Goal: Information Seeking & Learning: Learn about a topic

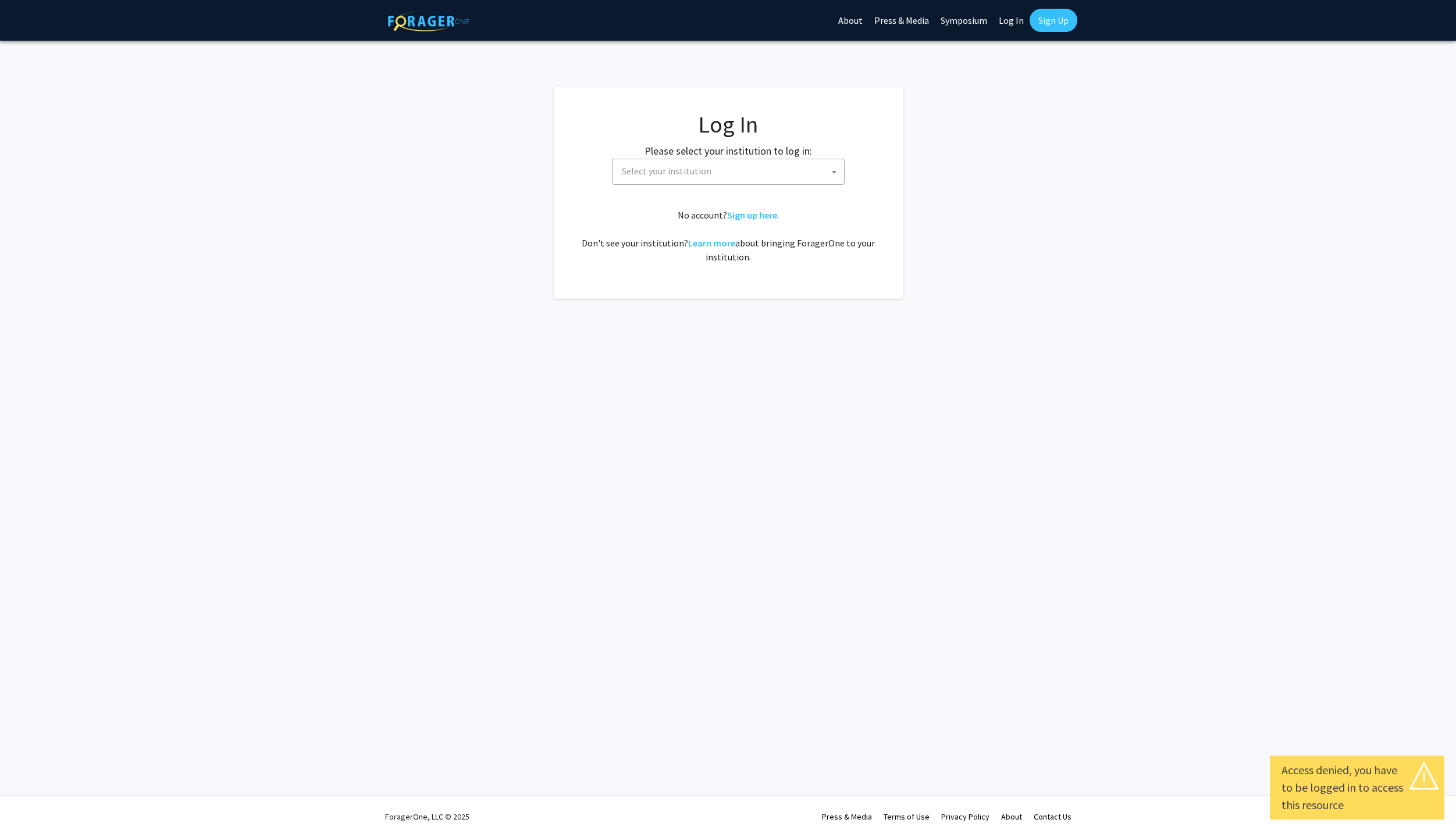
select select
click at [682, 167] on span "Select your institution" at bounding box center [666, 171] width 90 height 11
type input "john"
select select "1"
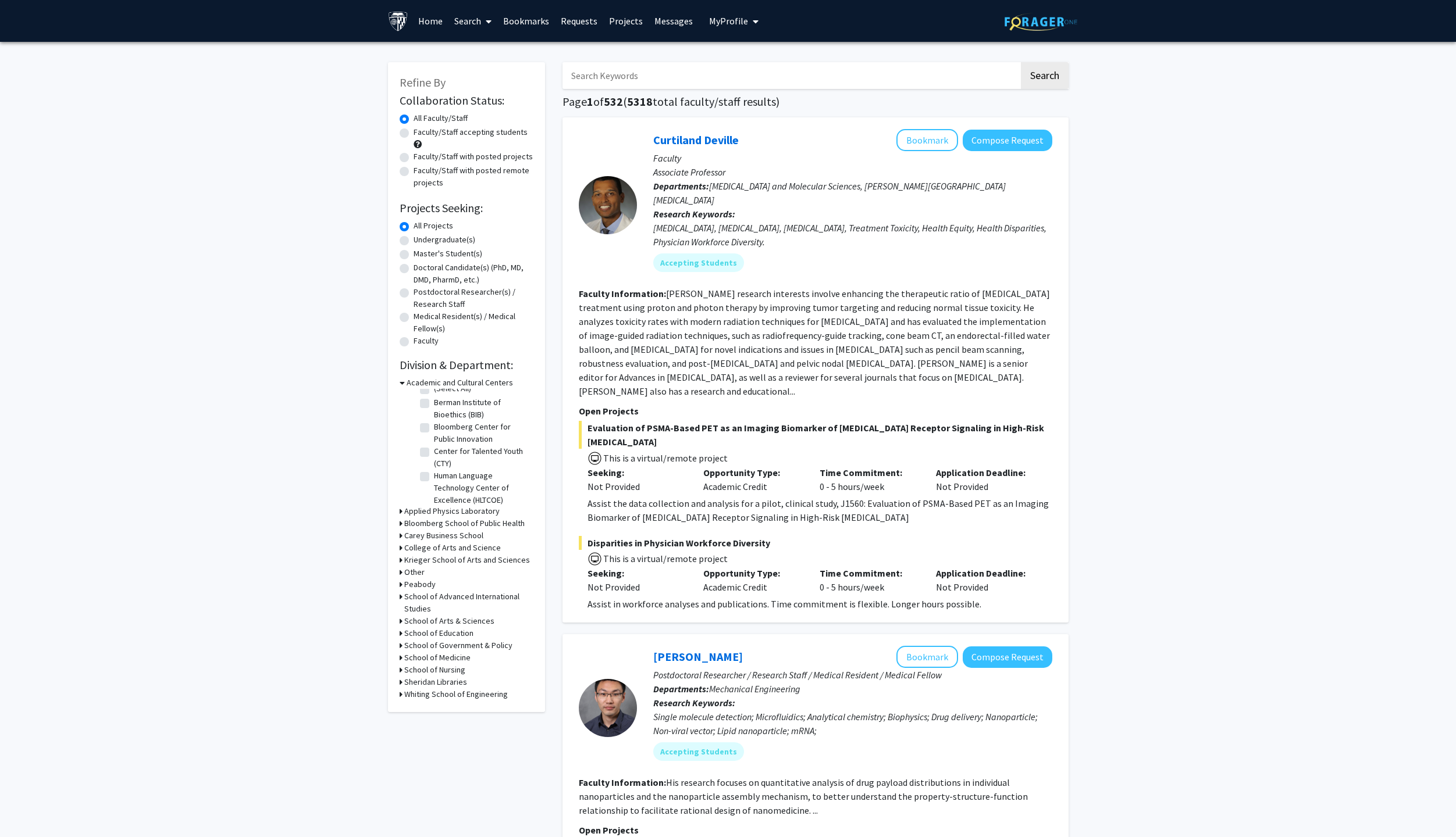
scroll to position [27, 0]
click at [403, 387] on icon at bounding box center [402, 382] width 5 height 12
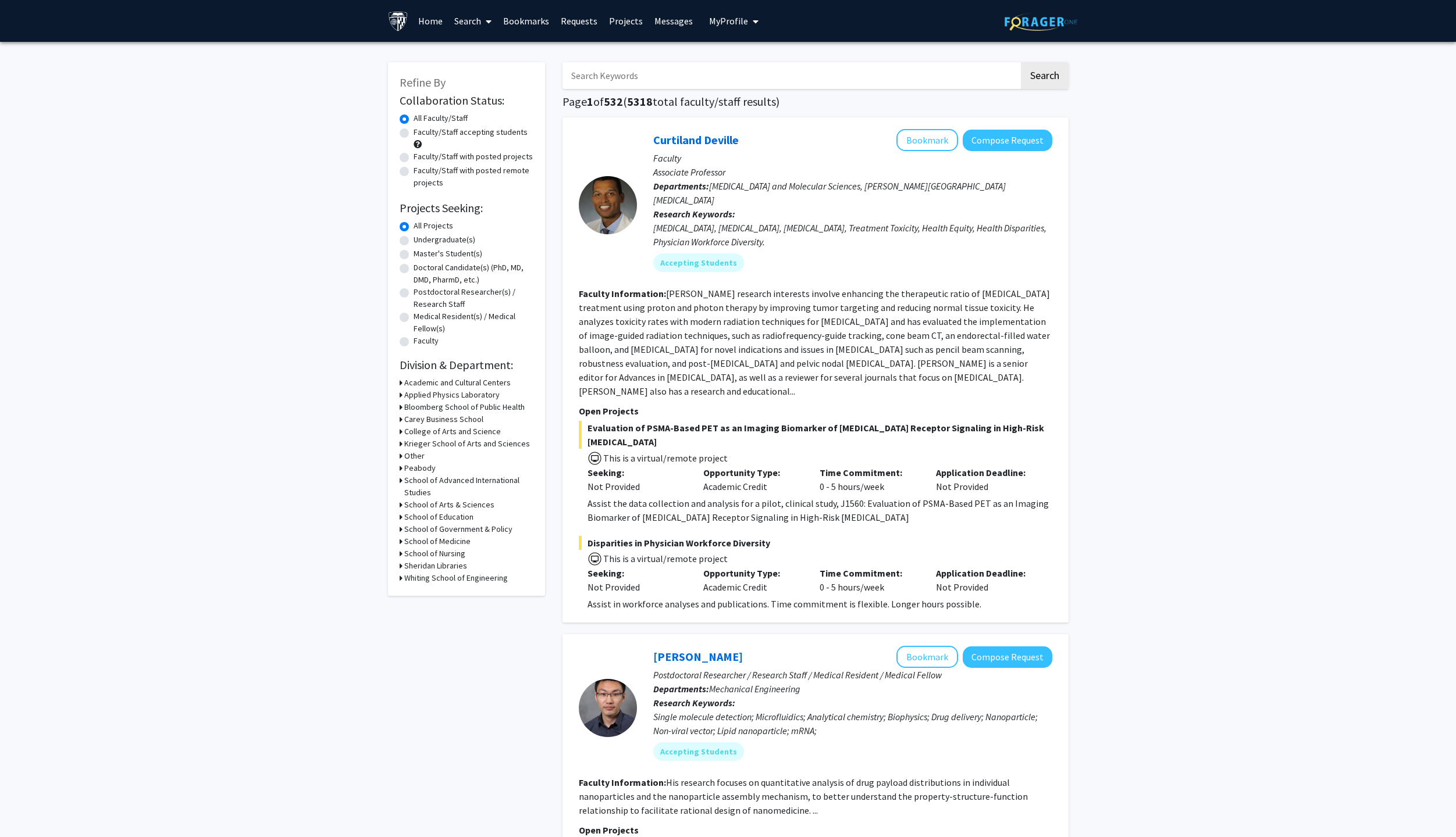
click at [403, 398] on div "Applied Physics Laboratory" at bounding box center [466, 394] width 134 height 12
click at [399, 394] on div "Refine By Collaboration Status: Collaboration Status All Faculty/Staff Collabor…" at bounding box center [466, 329] width 157 height 534
click at [404, 396] on h3 "Applied Physics Laboratory" at bounding box center [451, 394] width 95 height 12
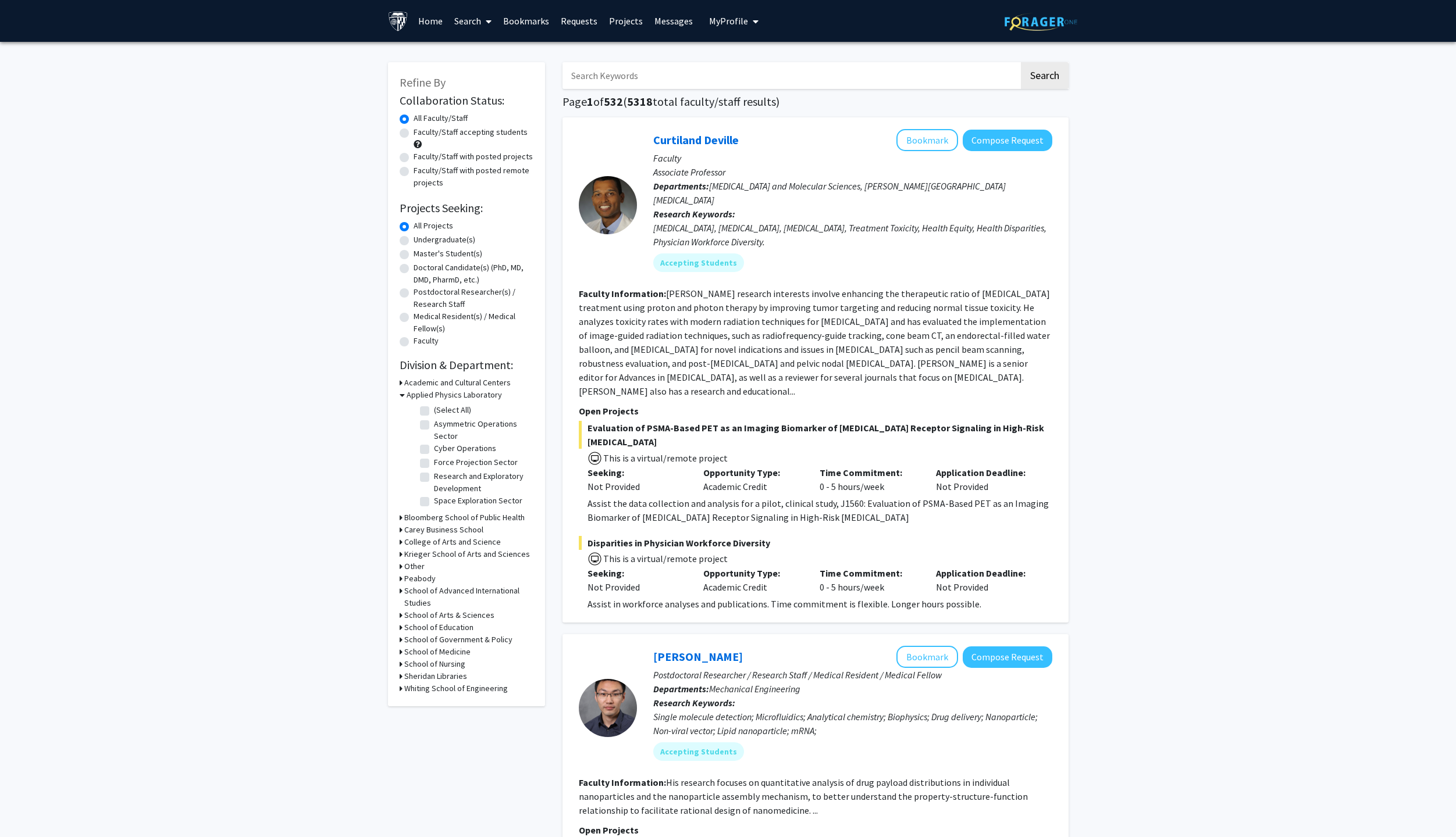
click at [434, 411] on label "(Select All)" at bounding box center [452, 409] width 37 height 12
click at [434, 411] on input "(Select All)" at bounding box center [437, 407] width 8 height 8
checkbox input "true"
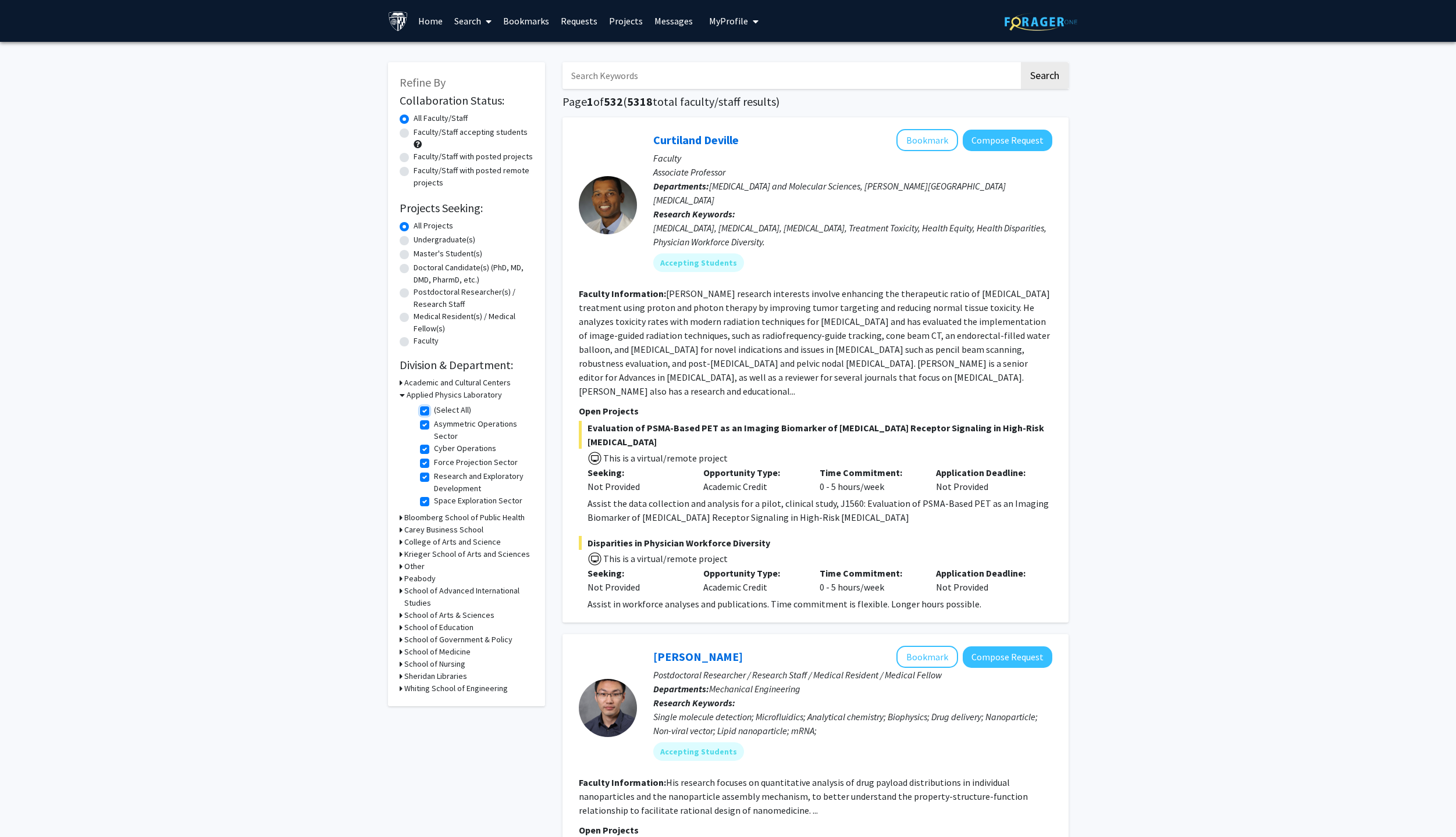
checkbox input "true"
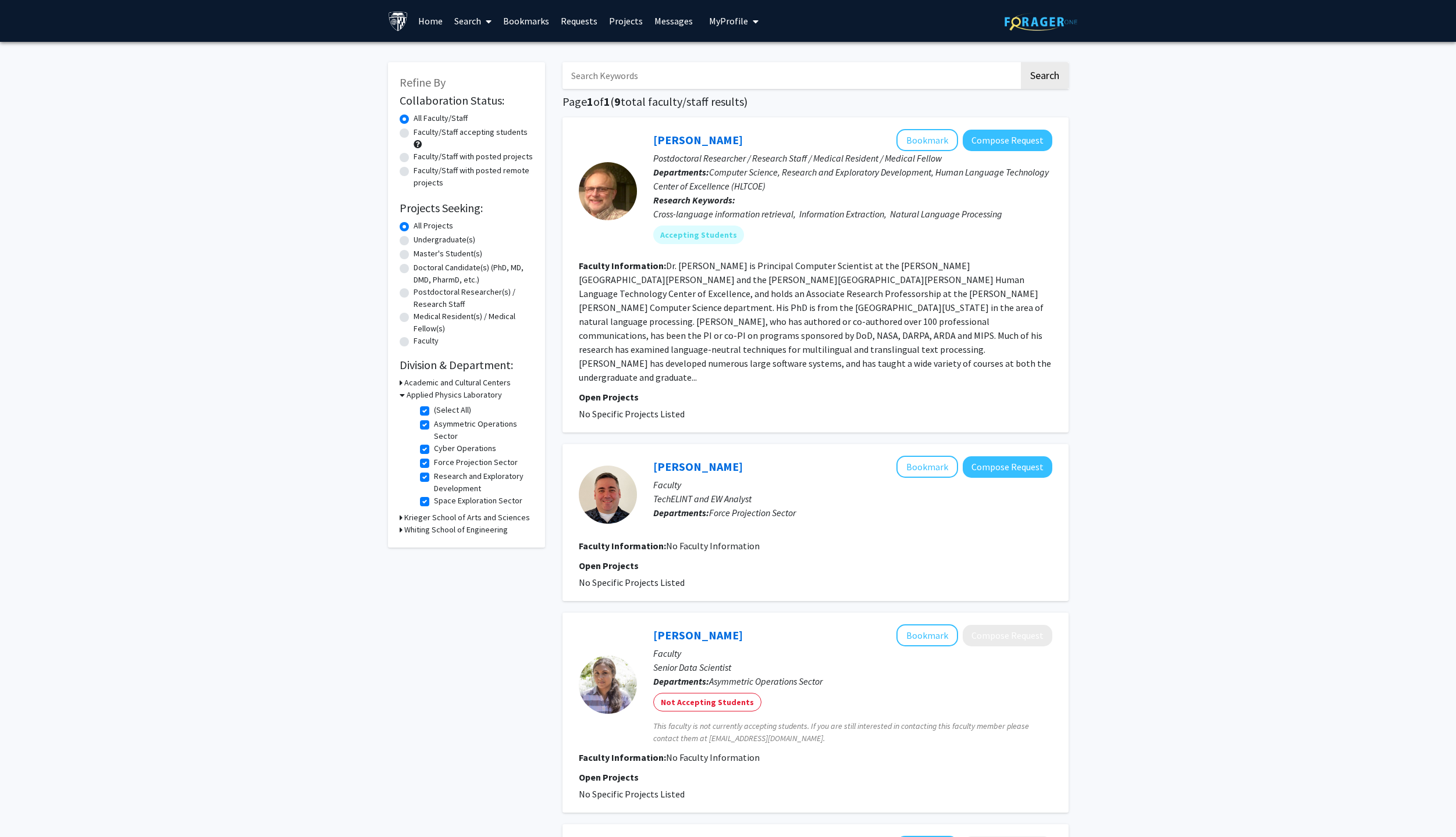
click at [403, 530] on div "Whiting School of Engineering" at bounding box center [466, 529] width 134 height 12
click at [402, 532] on icon at bounding box center [401, 529] width 3 height 12
click at [429, 585] on fg-checkbox "Computer Science Computer Science" at bounding box center [475, 584] width 110 height 14
click at [434, 587] on label "Computer Science" at bounding box center [466, 583] width 64 height 12
click at [434, 585] on input "Computer Science" at bounding box center [437, 581] width 8 height 8
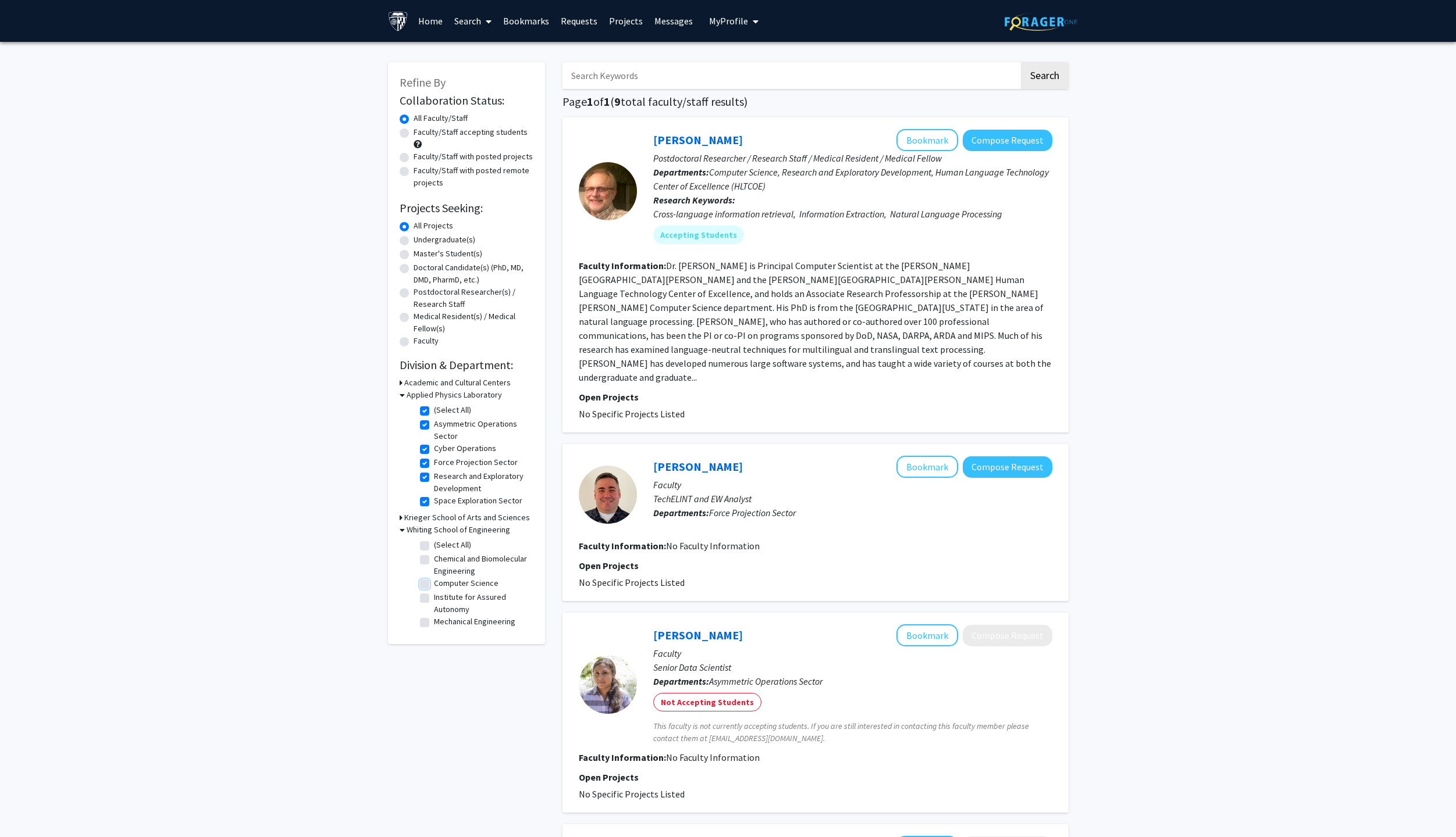
checkbox input "true"
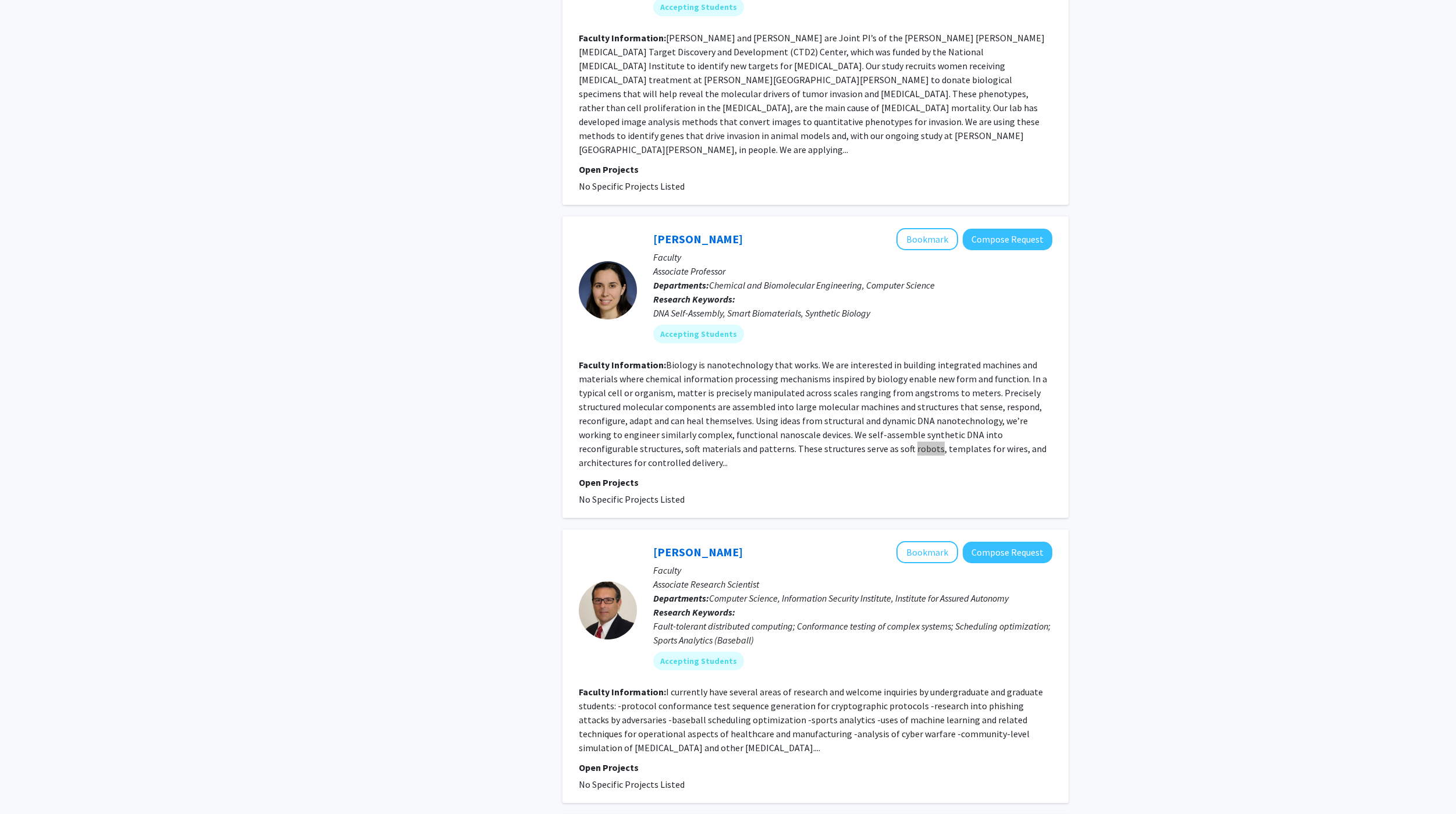
scroll to position [2475, 0]
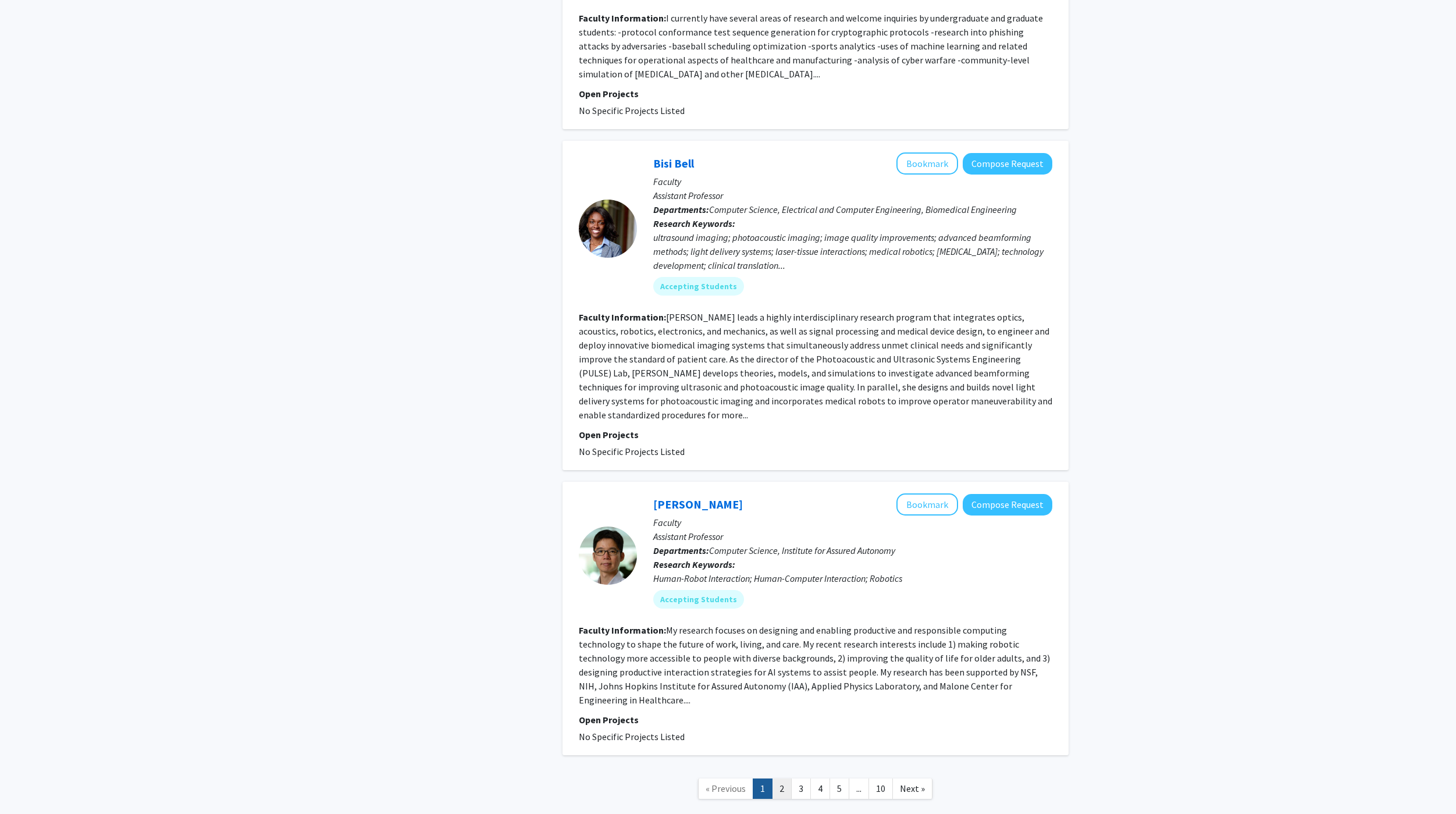
click at [782, 779] on link "2" at bounding box center [781, 789] width 20 height 20
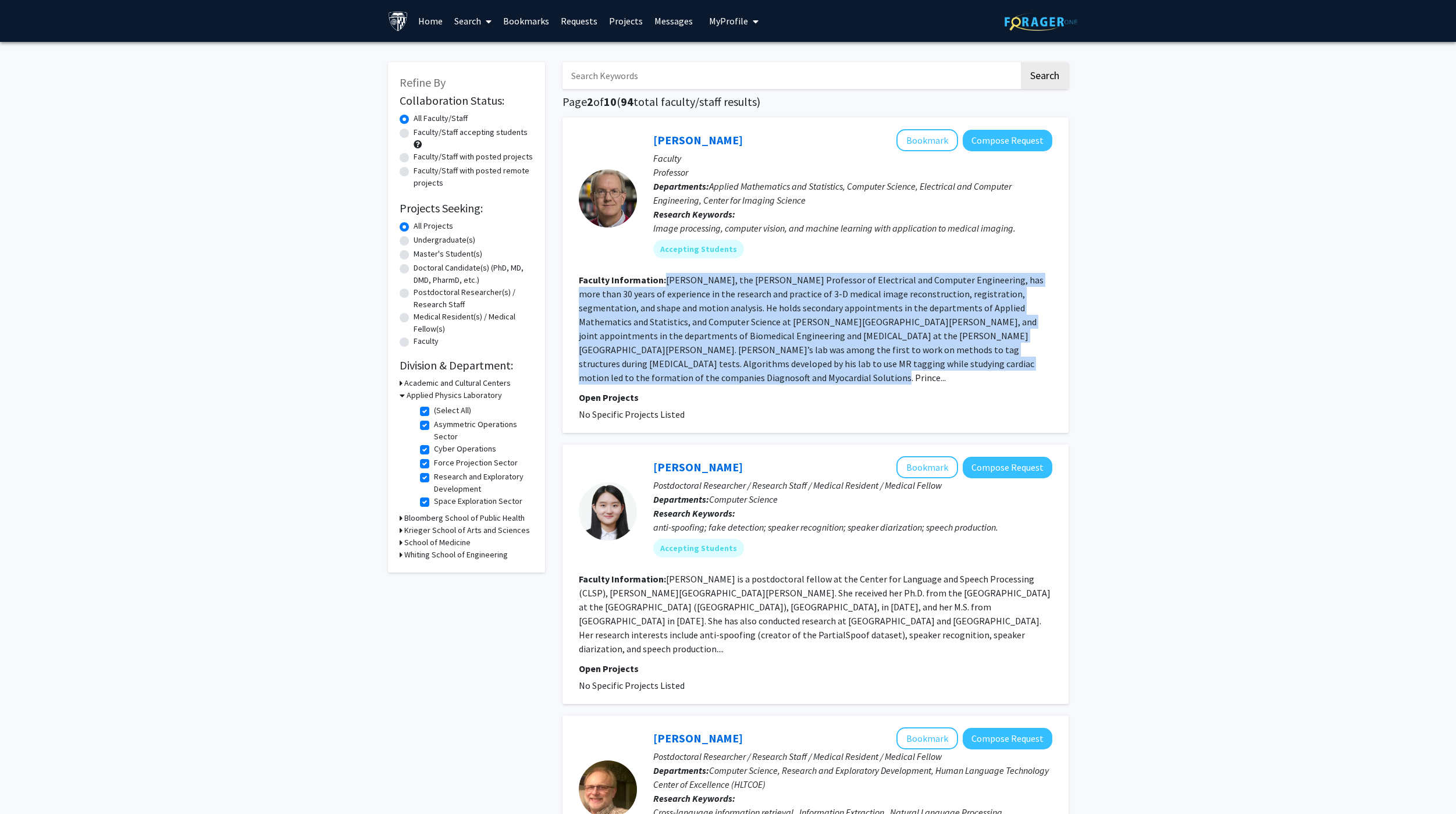
drag, startPoint x: 661, startPoint y: 278, endPoint x: 707, endPoint y: 376, distance: 108.3
click at [707, 376] on section "Faculty Information: [PERSON_NAME], the [PERSON_NAME] Professor of Electrical a…" at bounding box center [815, 328] width 473 height 112
click at [709, 376] on section "Faculty Information: [PERSON_NAME], the [PERSON_NAME] Professor of Electrical a…" at bounding box center [815, 328] width 473 height 112
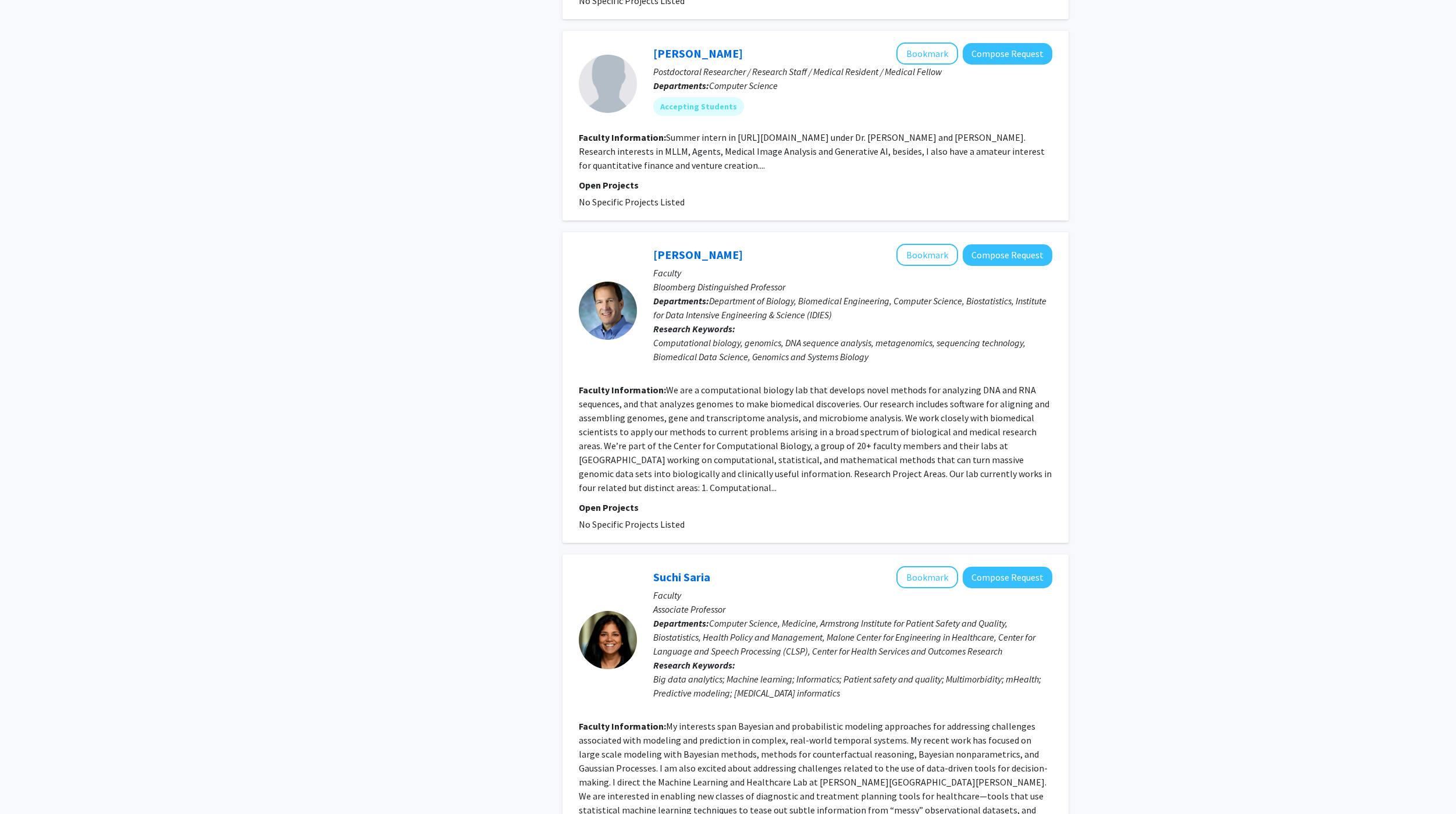
scroll to position [2206, 0]
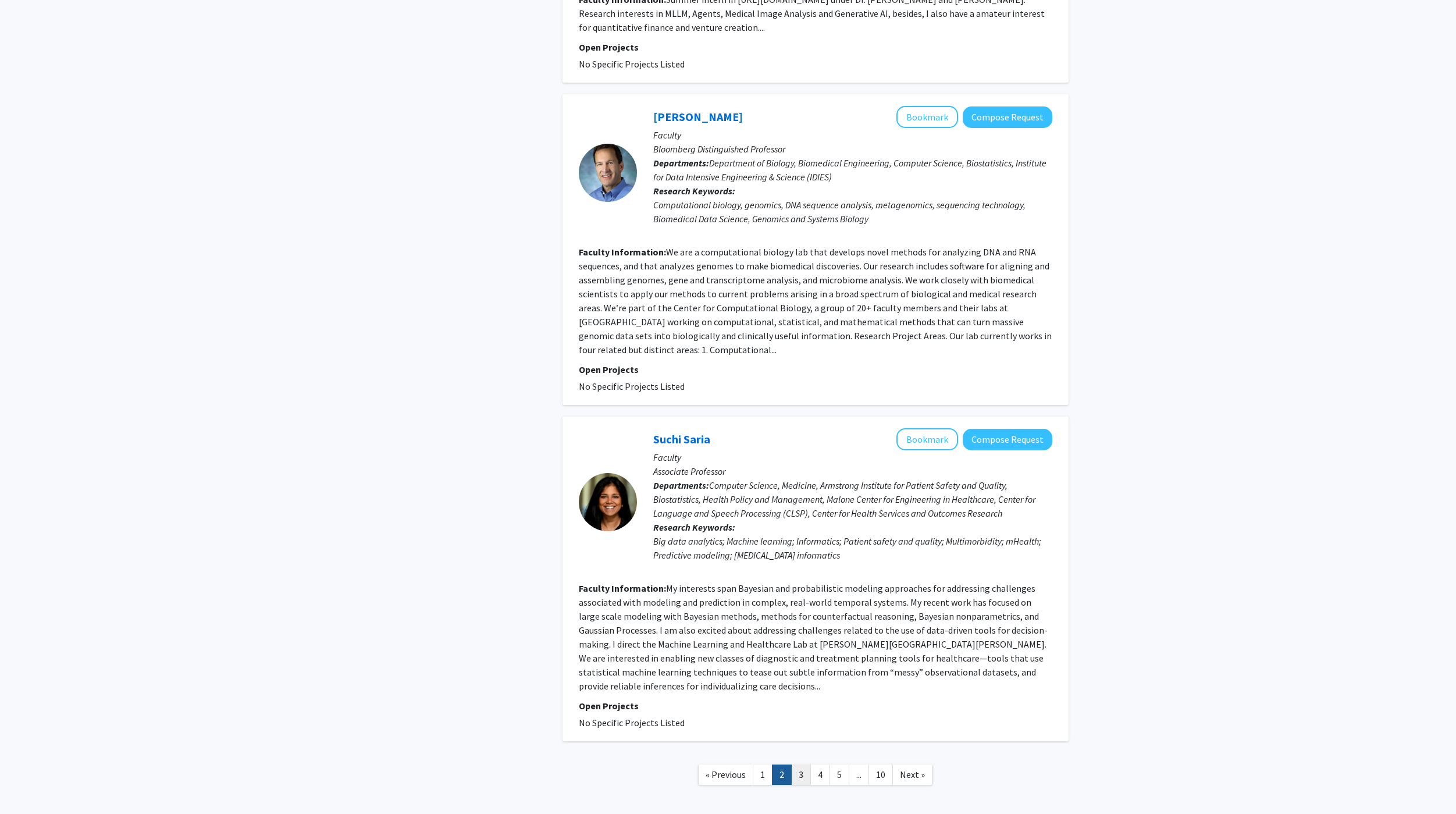
click at [800, 765] on link "3" at bounding box center [800, 775] width 20 height 20
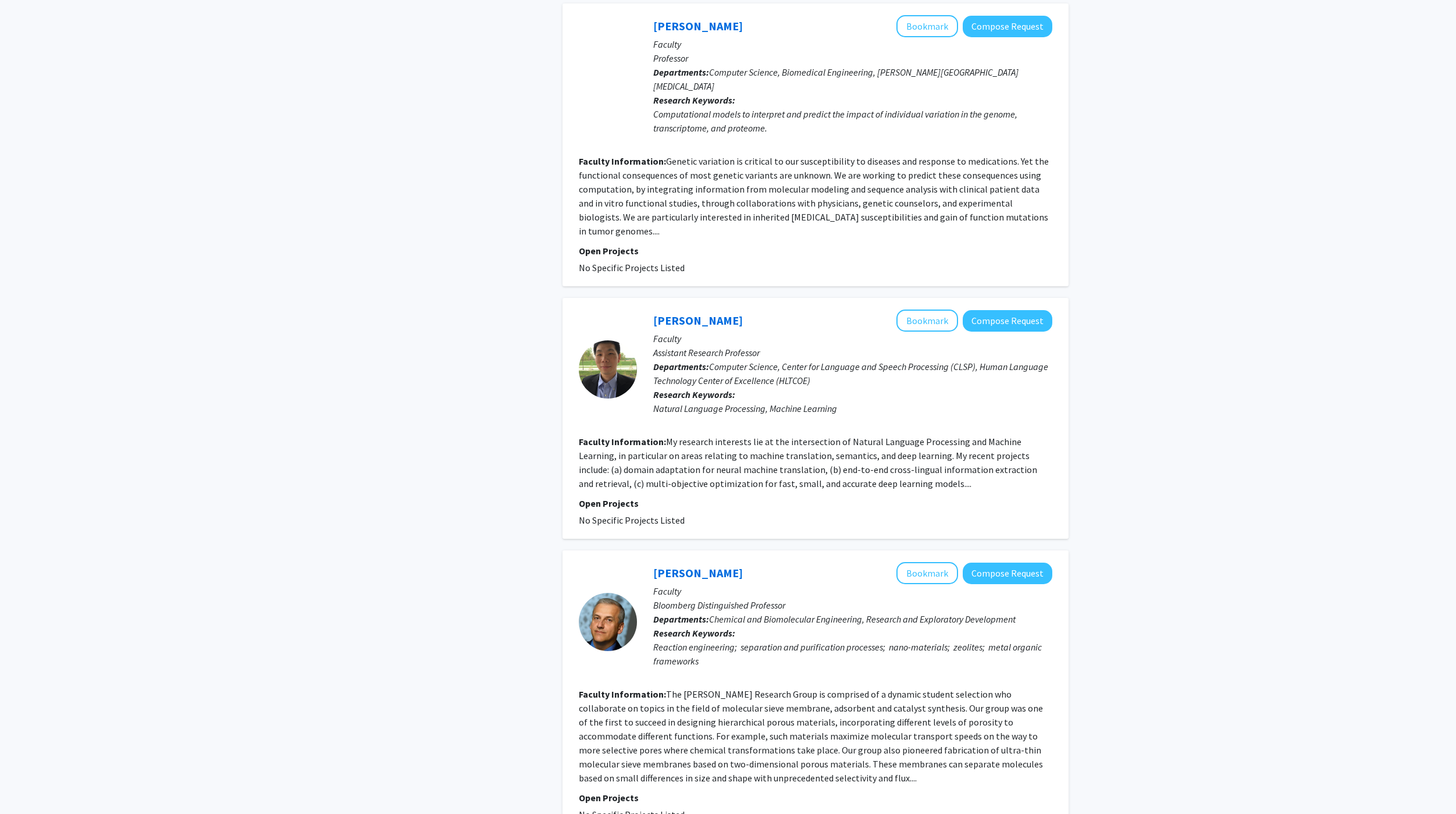
scroll to position [2216, 0]
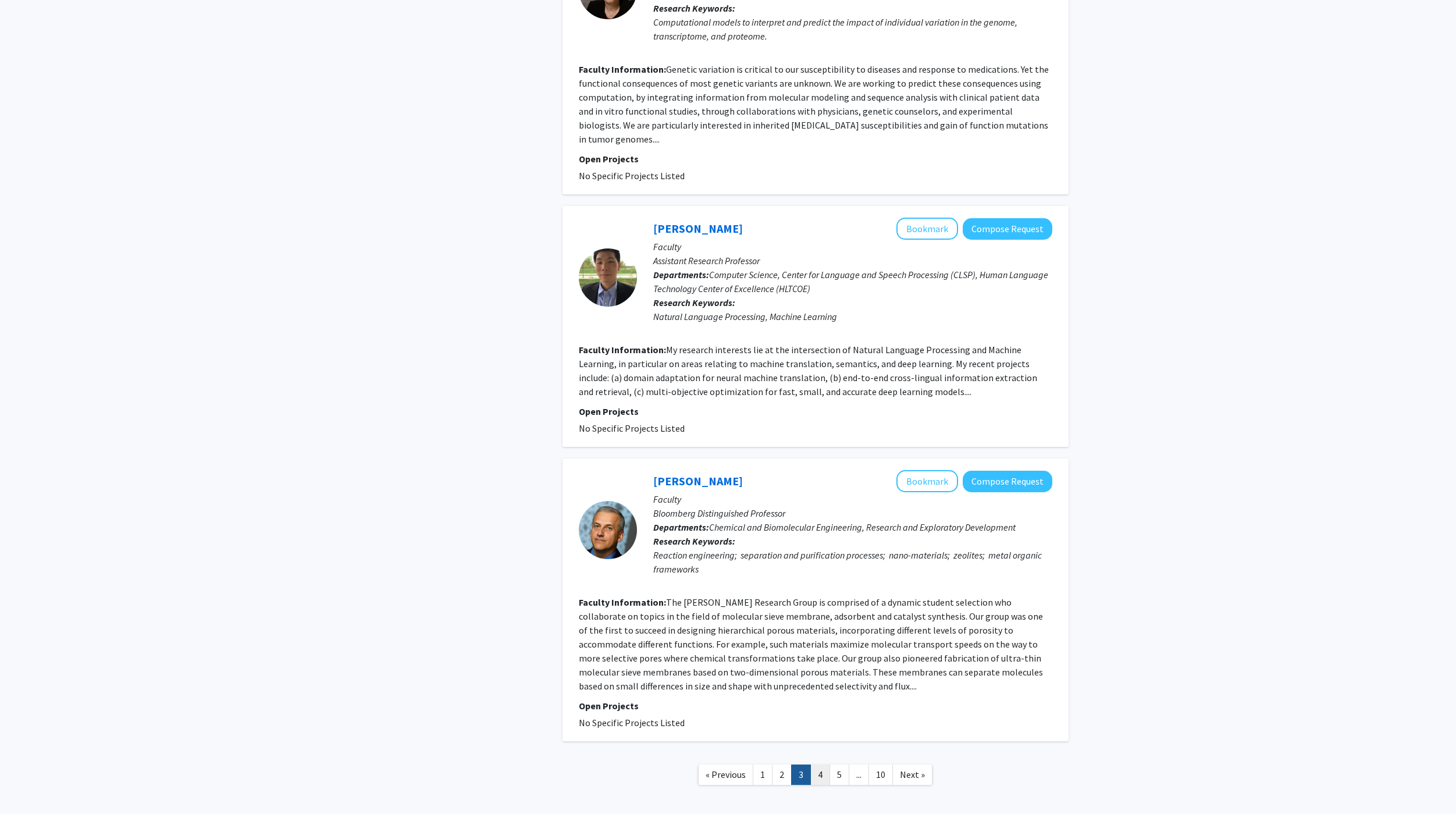
click at [821, 765] on link "4" at bounding box center [820, 775] width 20 height 20
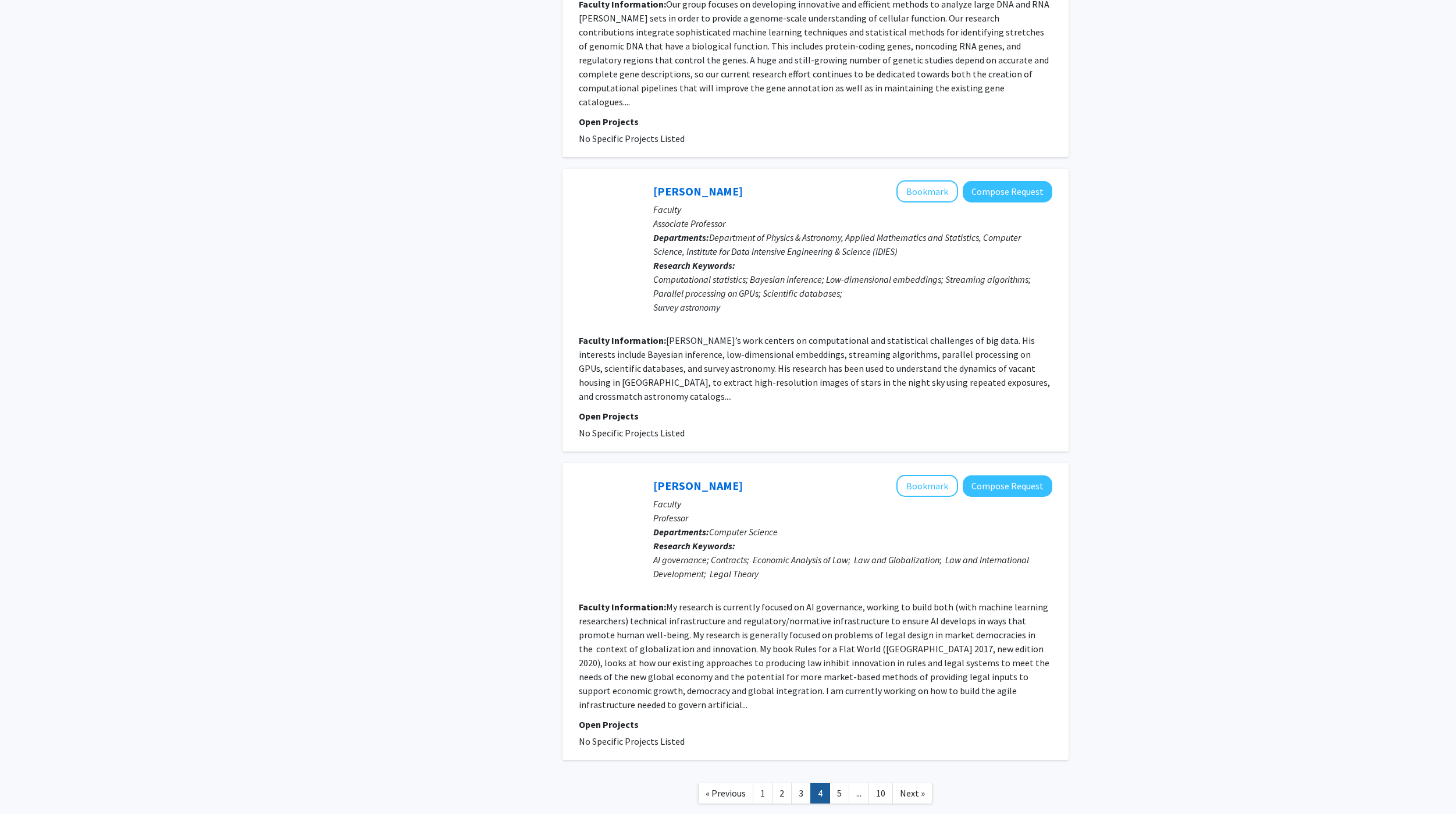
scroll to position [2272, 0]
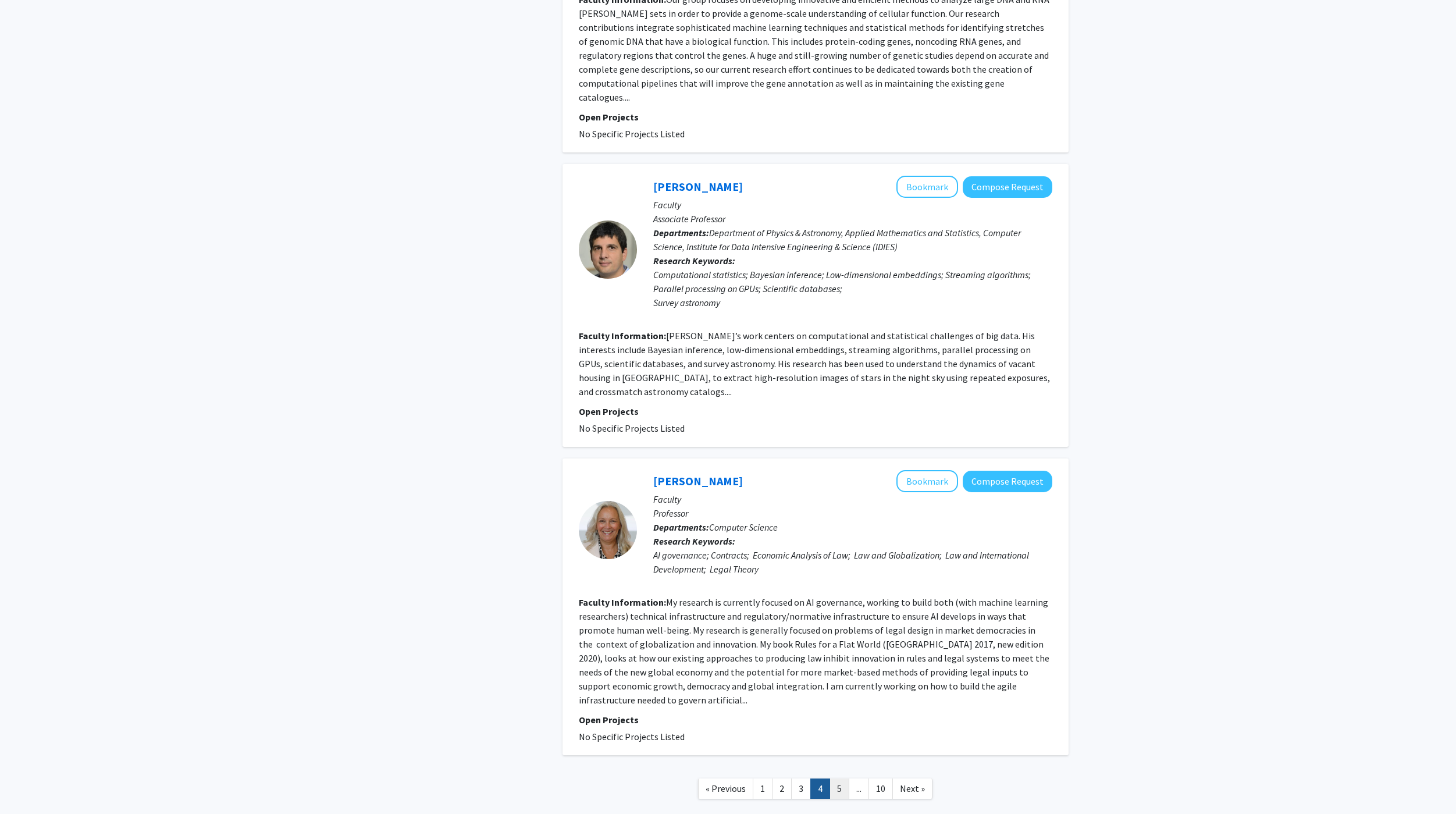
click at [839, 779] on link "5" at bounding box center [839, 789] width 20 height 20
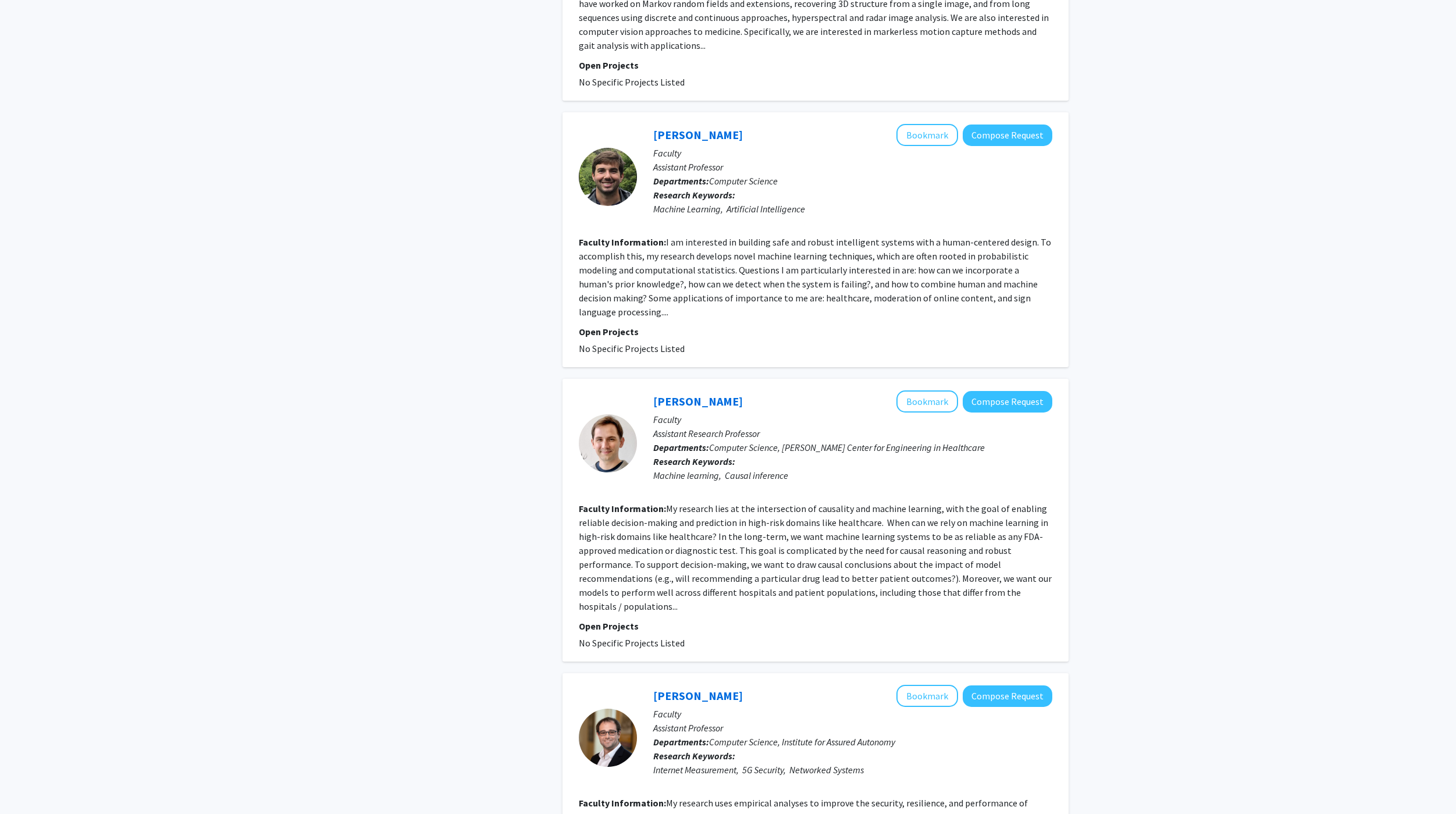
scroll to position [2141, 0]
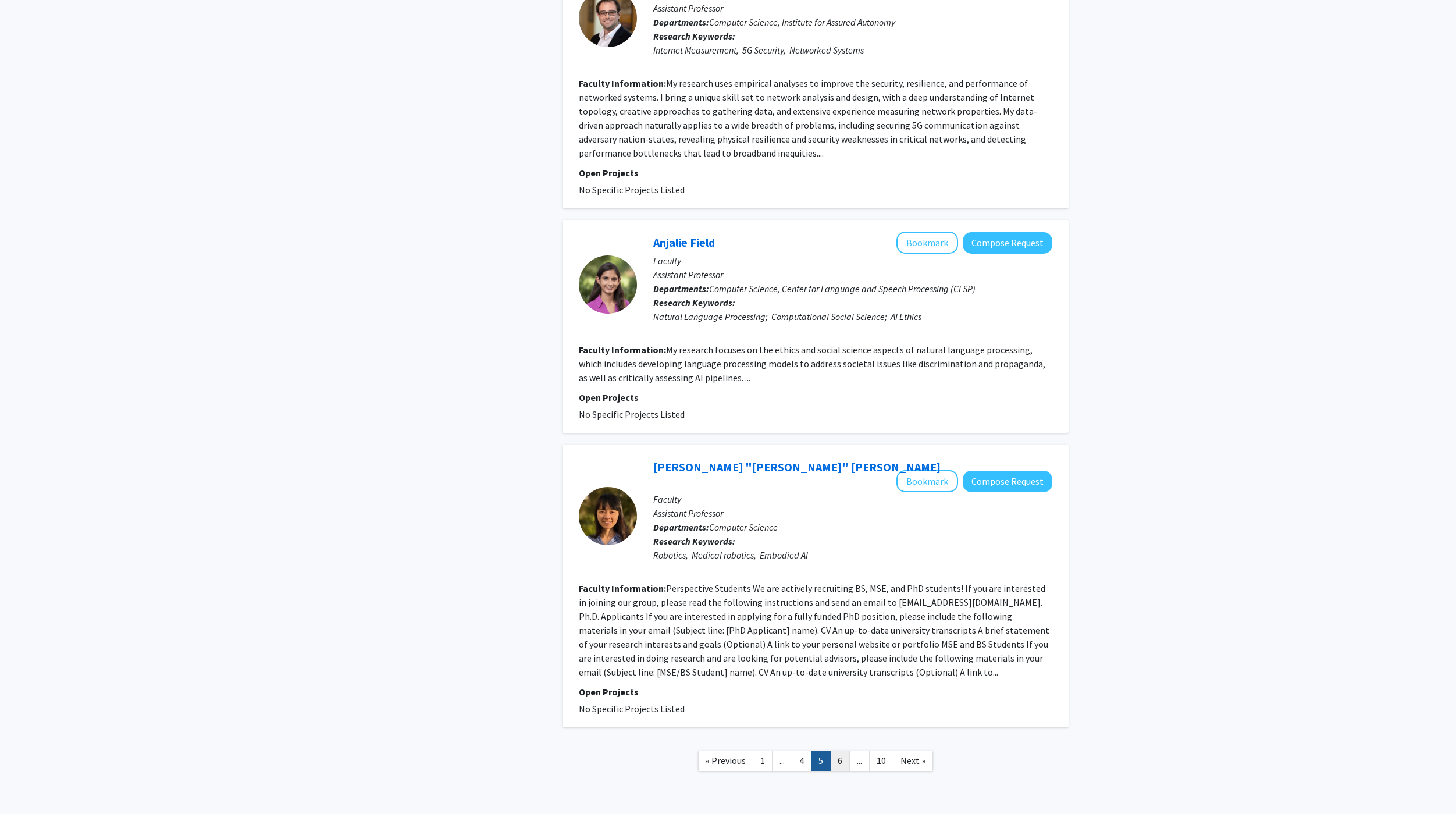
click at [836, 751] on link "6" at bounding box center [839, 761] width 20 height 20
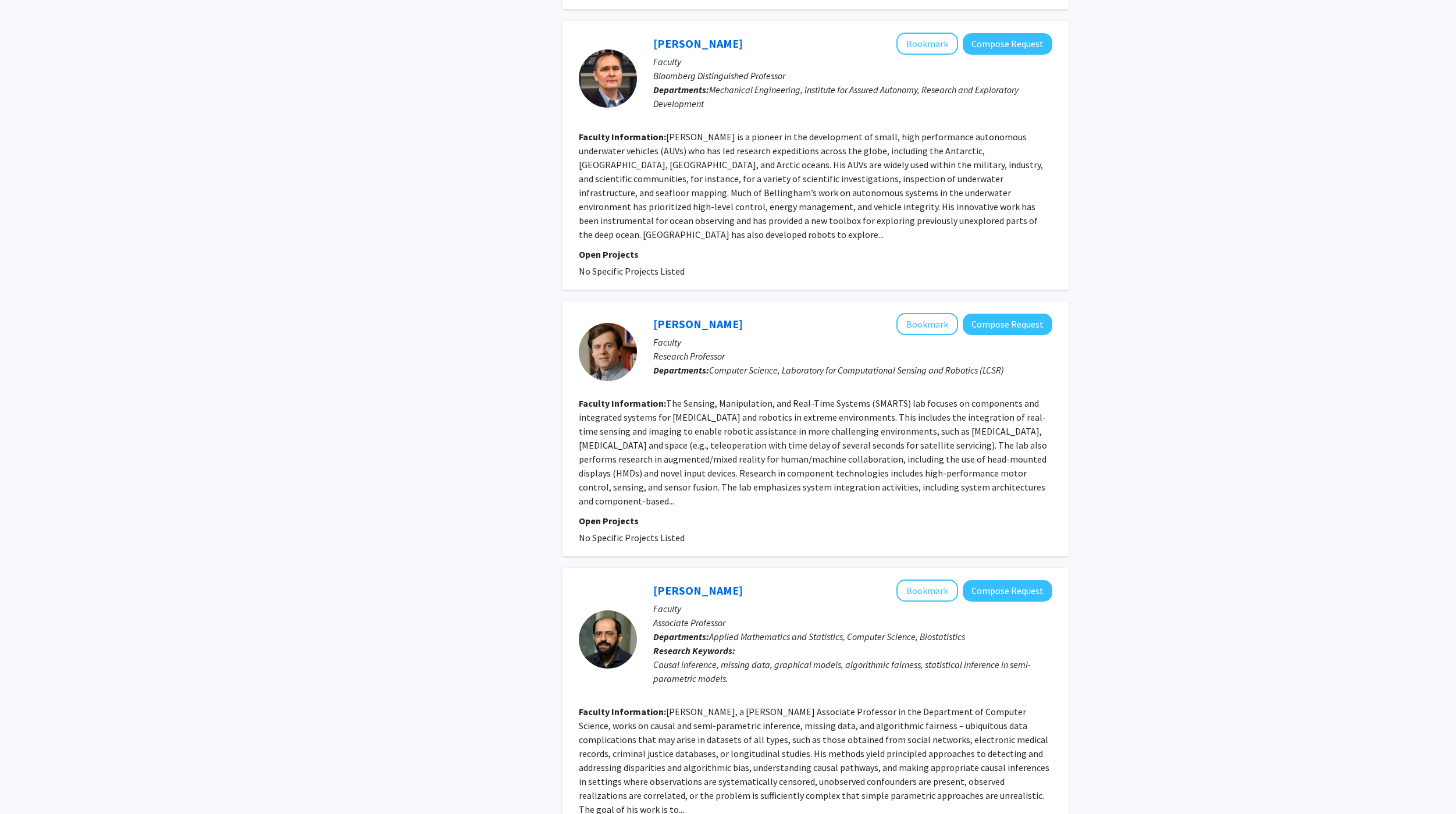
scroll to position [1918, 0]
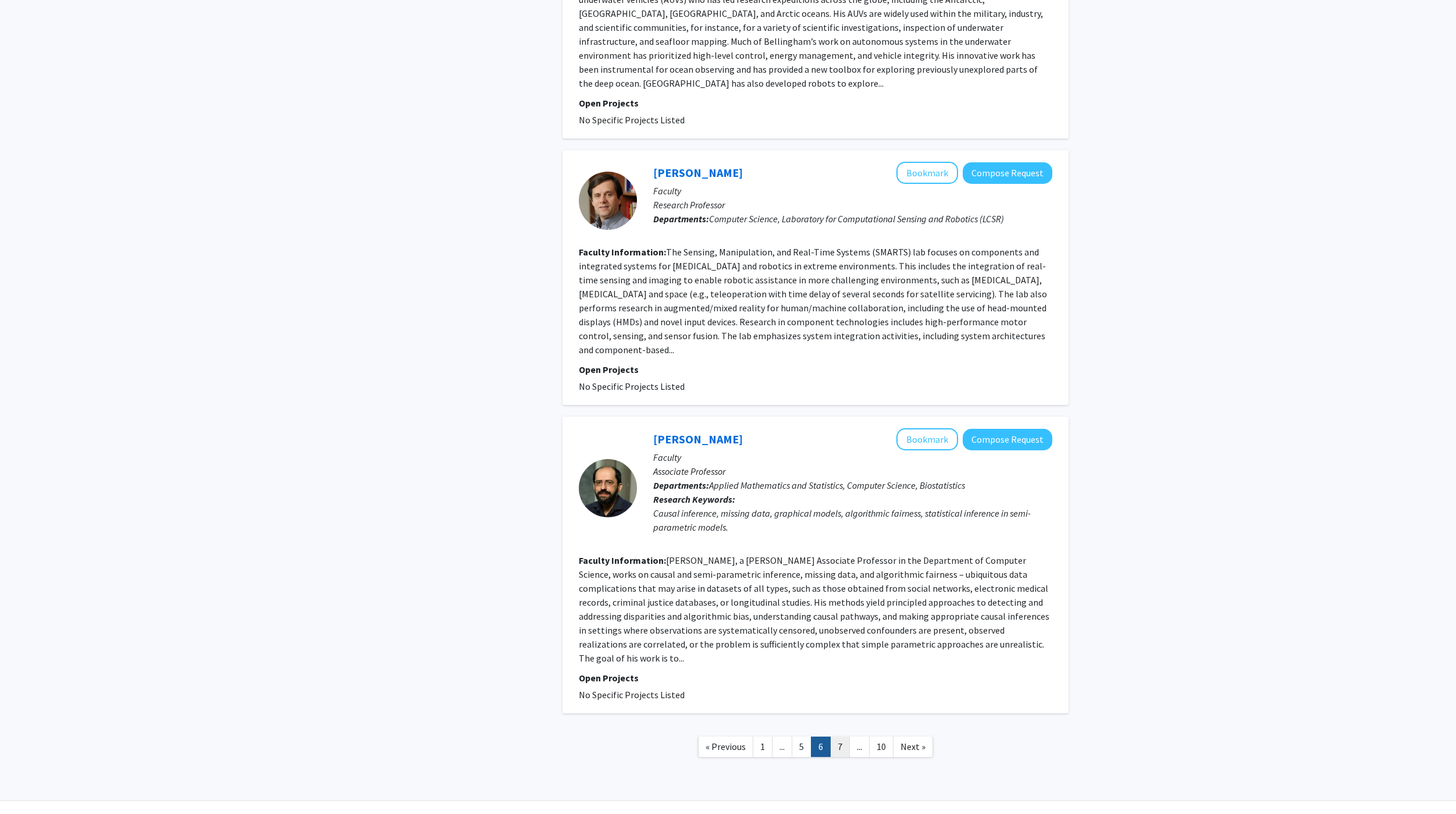
click at [835, 737] on link "7" at bounding box center [839, 747] width 20 height 20
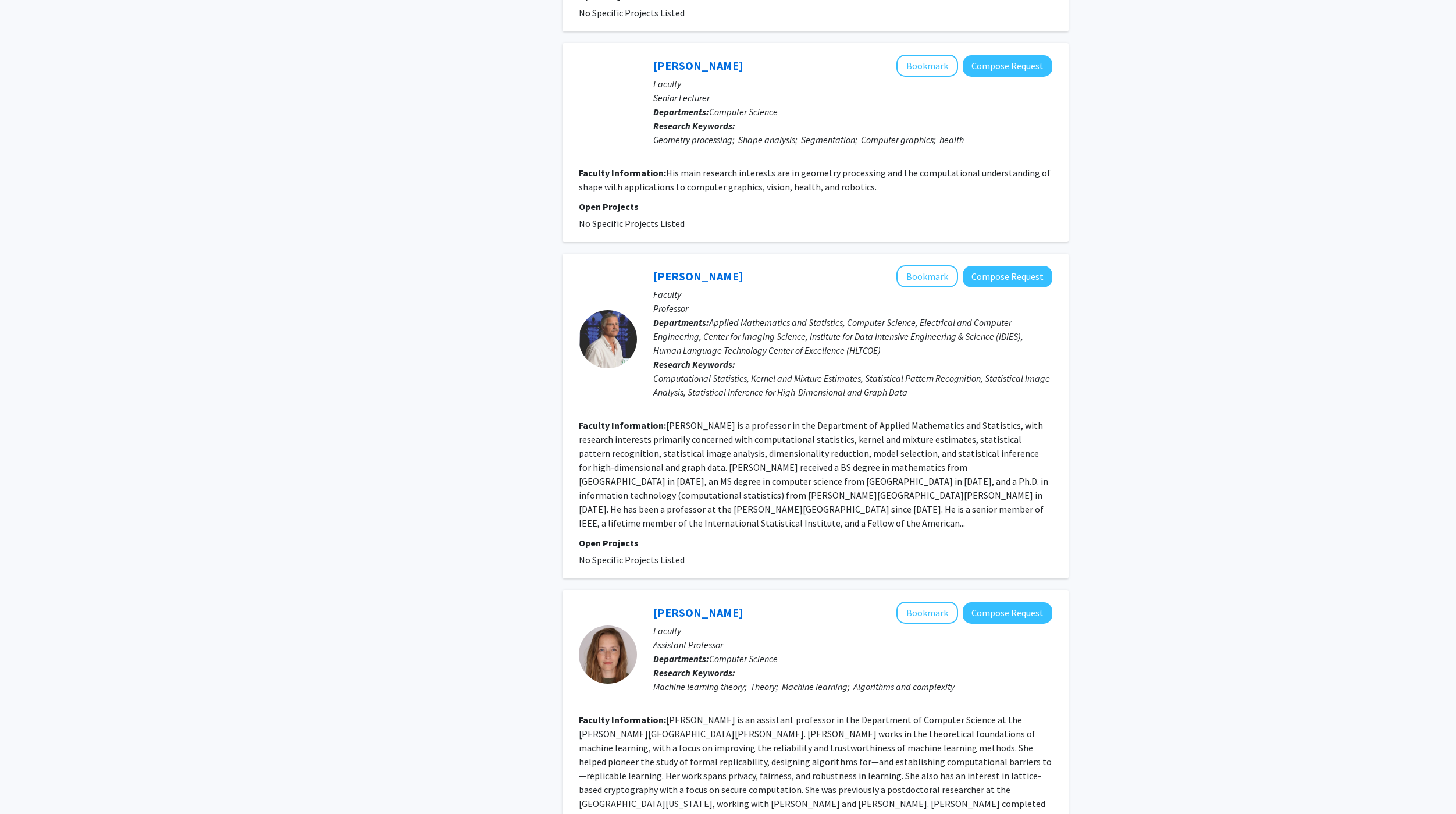
scroll to position [2249, 0]
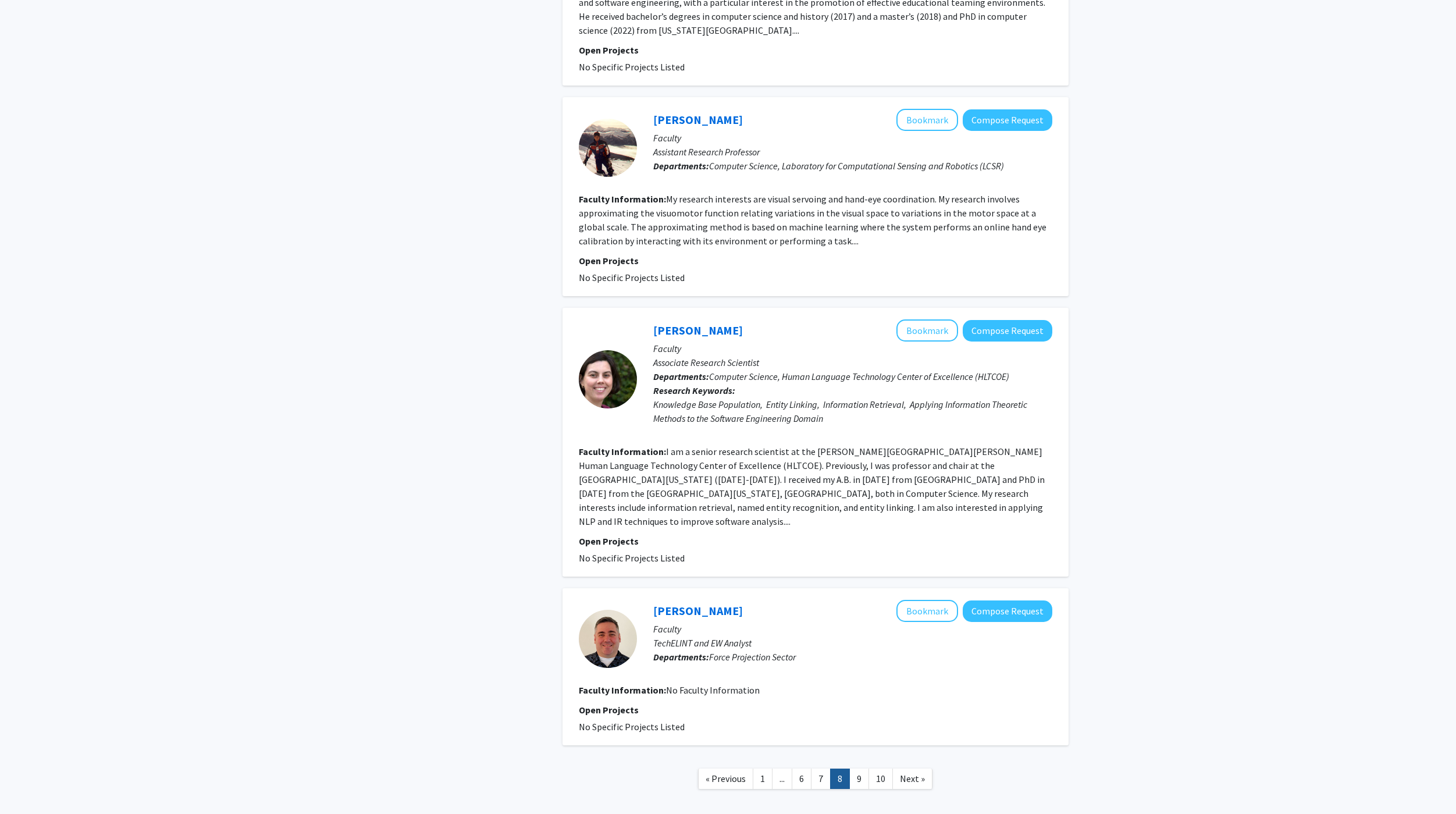
scroll to position [1737, 0]
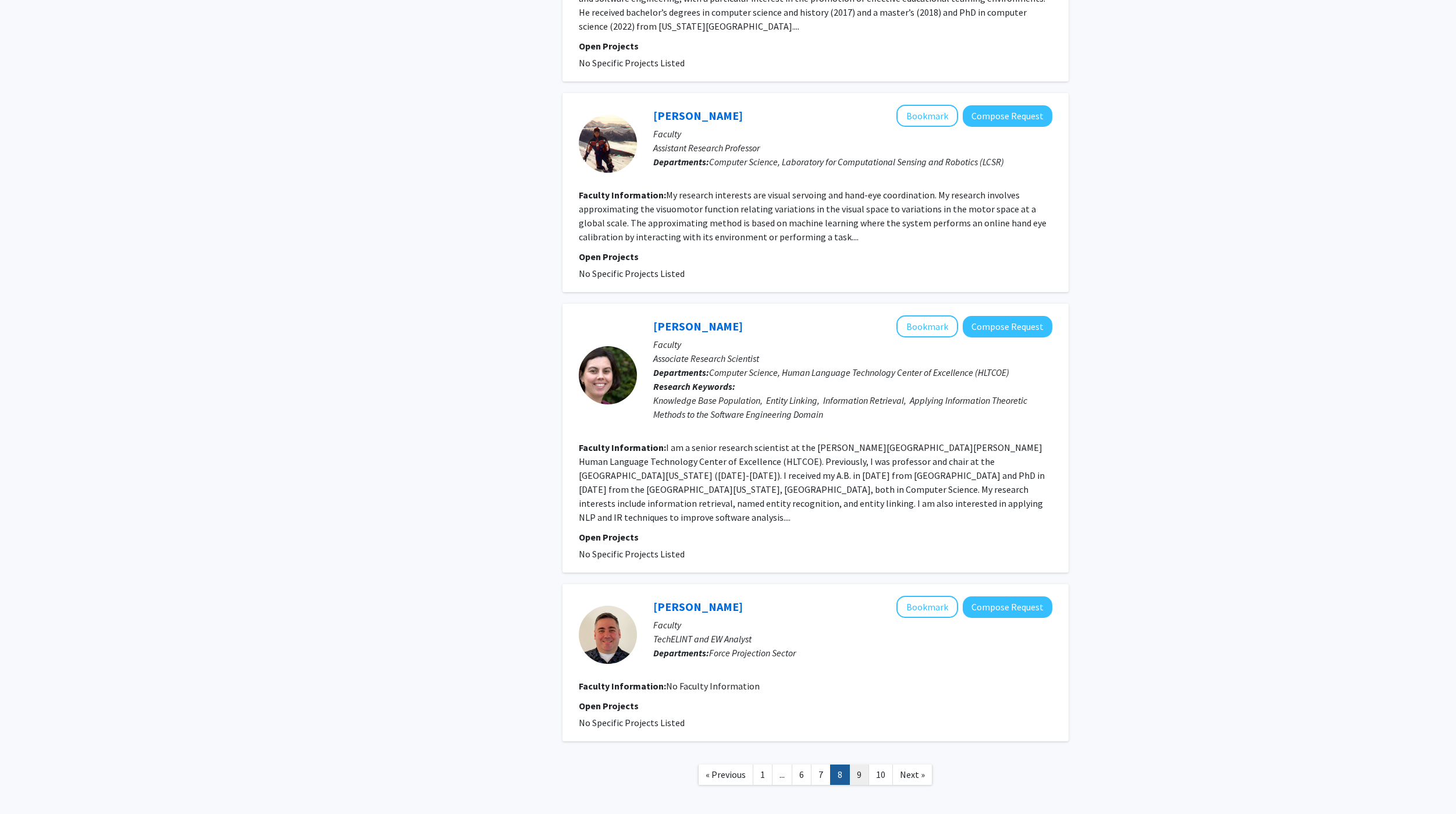
click at [860, 765] on link "9" at bounding box center [858, 775] width 20 height 20
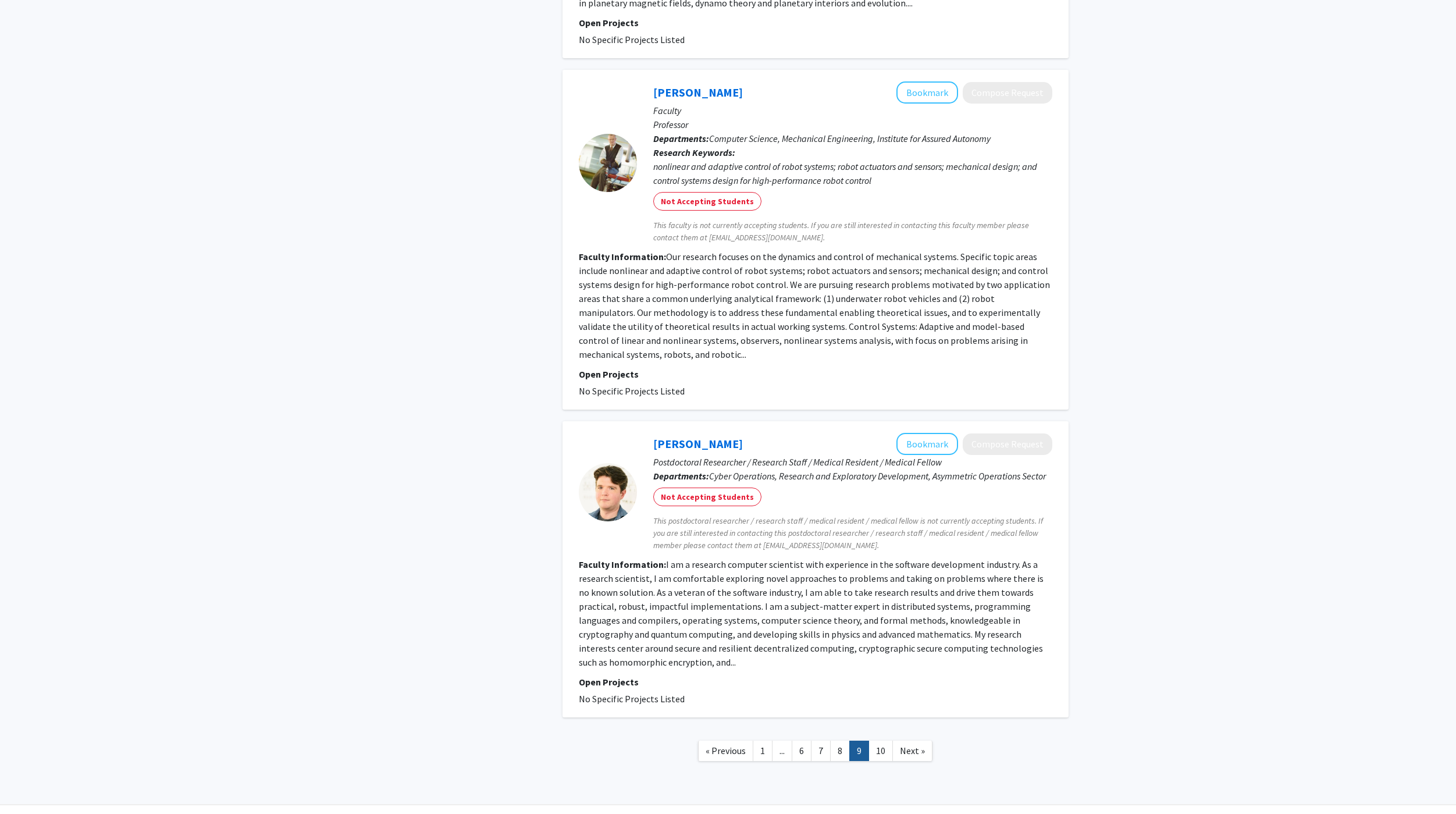
scroll to position [2360, 0]
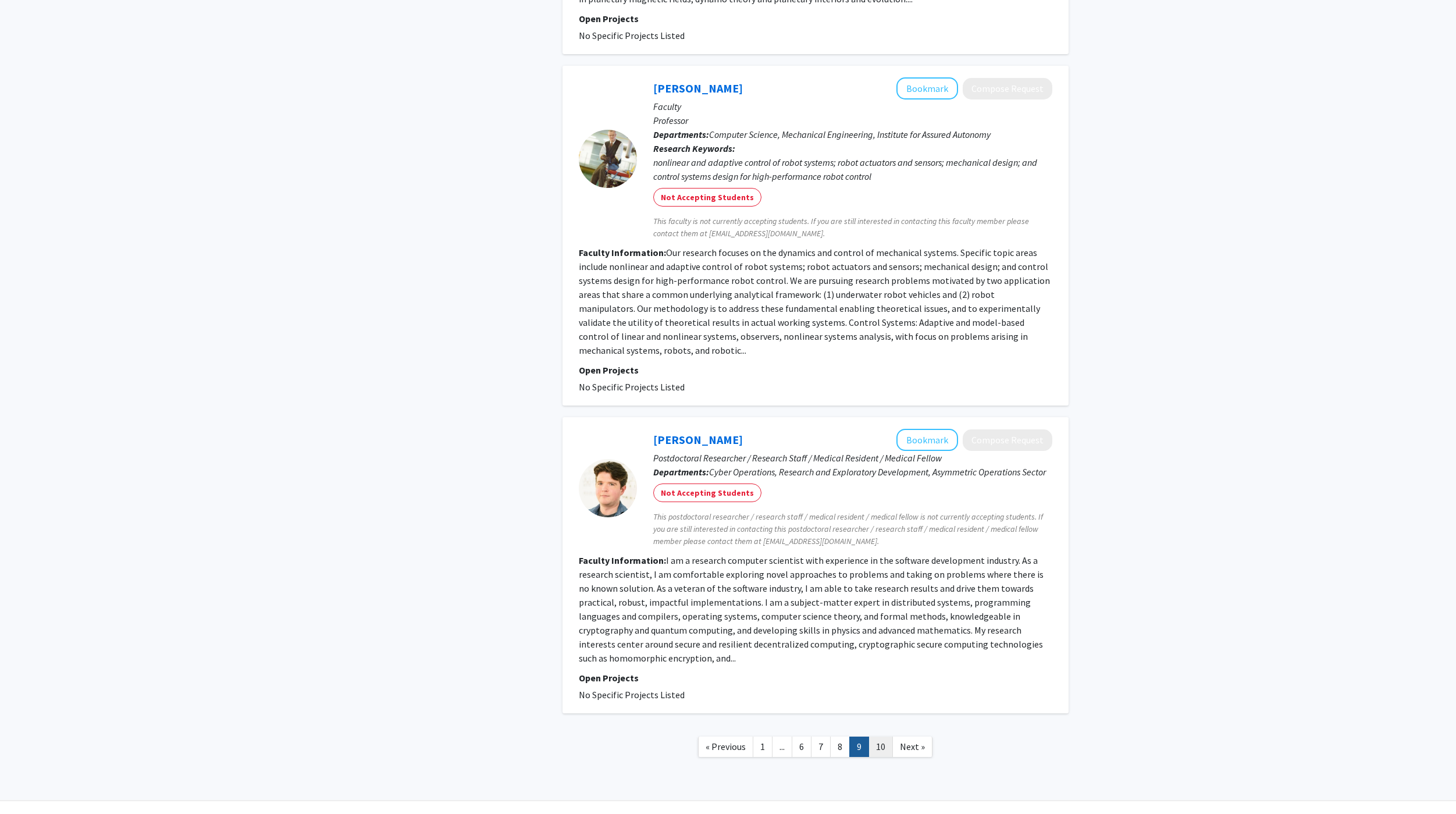
click at [880, 737] on link "10" at bounding box center [880, 747] width 25 height 20
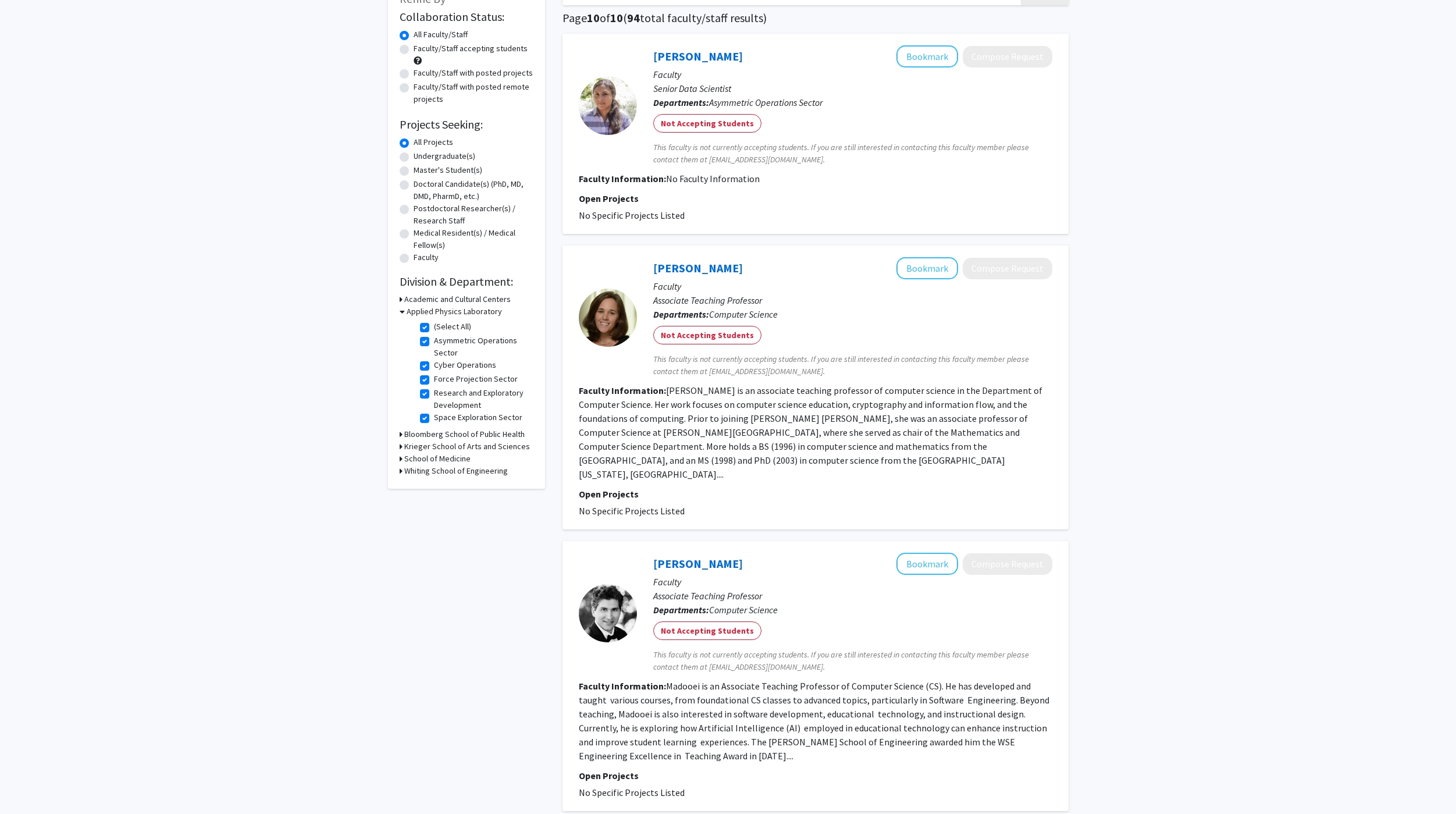
scroll to position [321, 0]
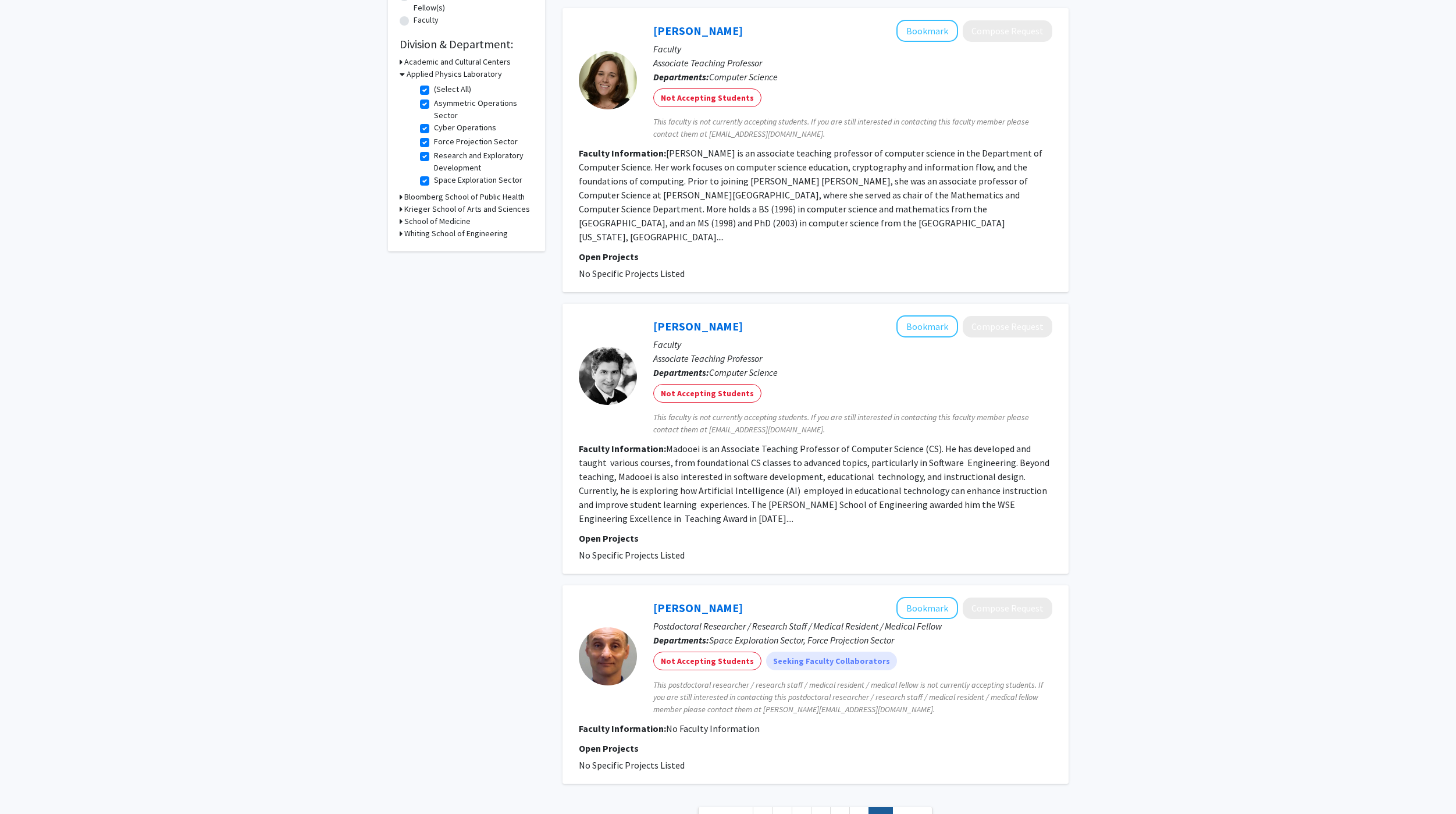
click at [906, 811] on span "Next »" at bounding box center [913, 817] width 25 height 11
